Goal: Transaction & Acquisition: Purchase product/service

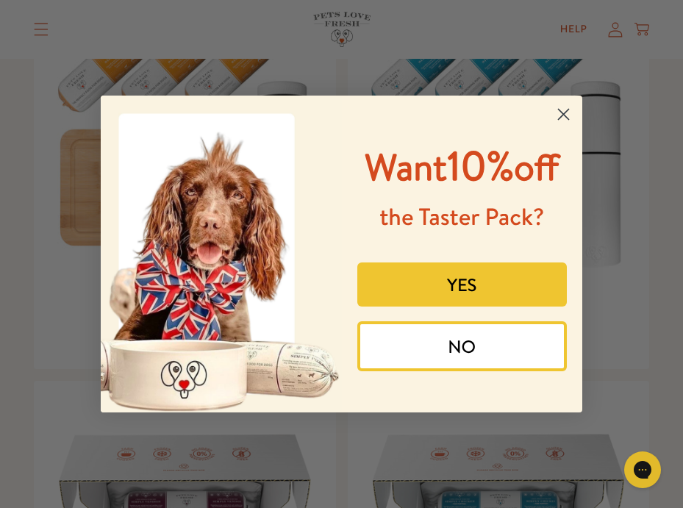
click at [559, 117] on circle "Close dialog" at bounding box center [563, 114] width 24 height 24
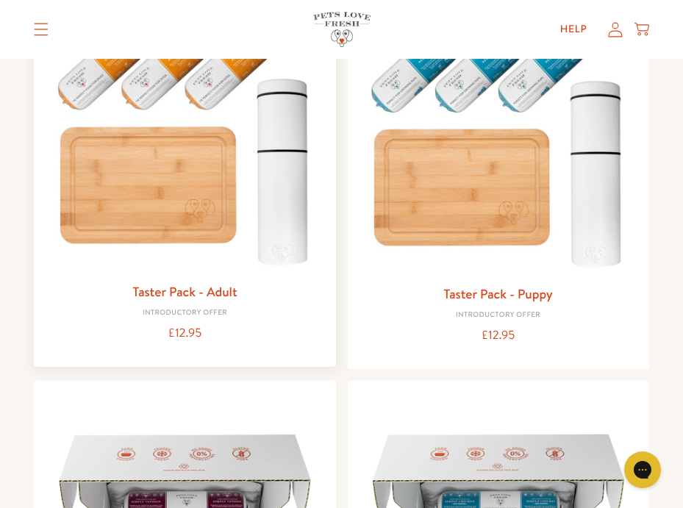
click at [215, 188] on img at bounding box center [185, 141] width 278 height 267
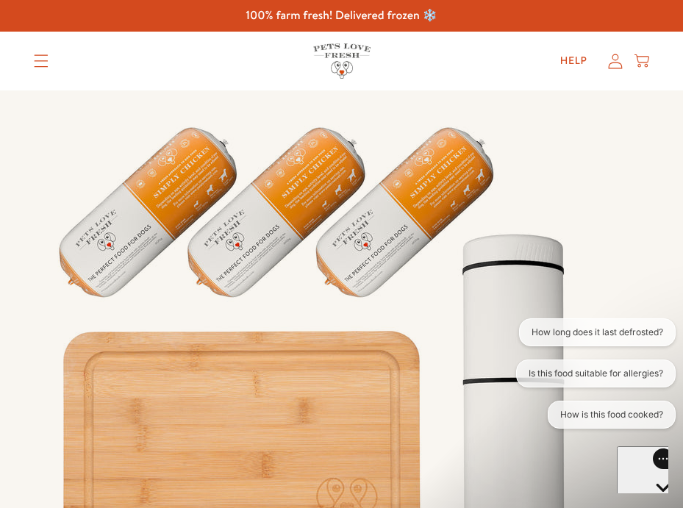
click at [34, 62] on icon "Translation missing: en.sections.header.menu" at bounding box center [41, 60] width 15 height 13
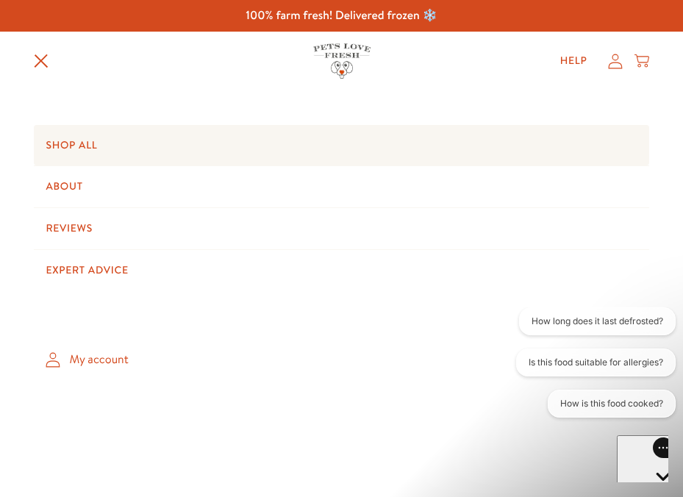
click at [73, 154] on link "Shop All" at bounding box center [341, 145] width 614 height 41
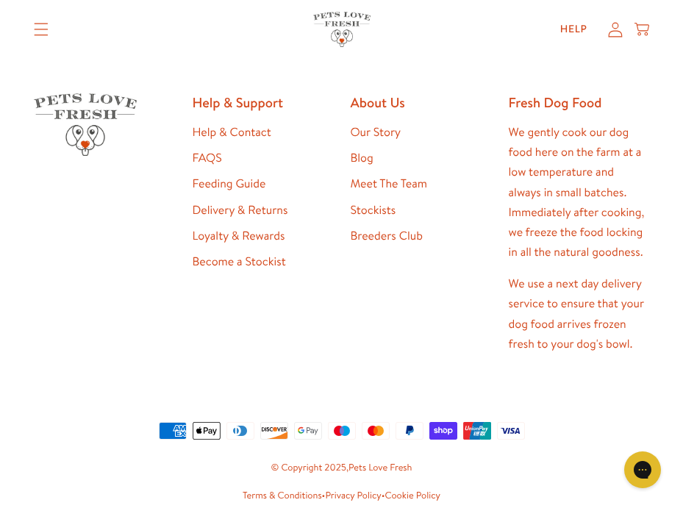
scroll to position [4189, 0]
